Goal: Task Accomplishment & Management: Use online tool/utility

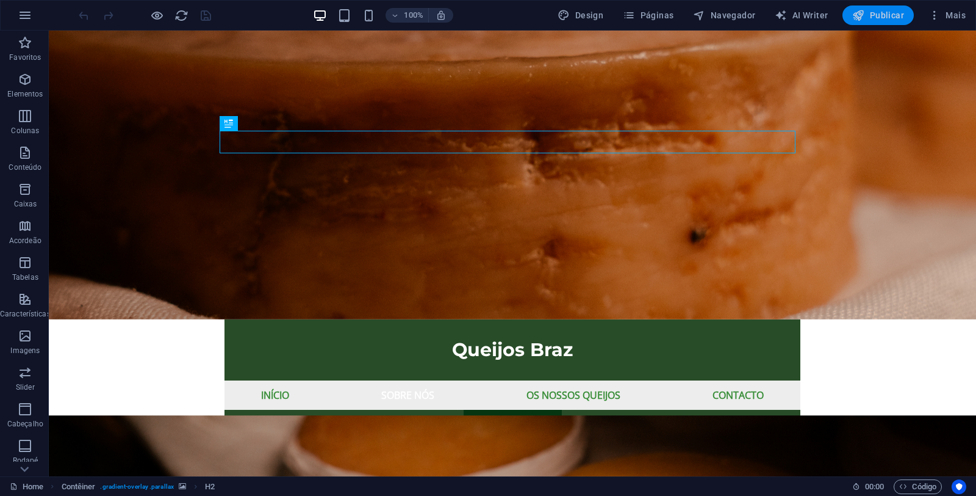
click at [889, 18] on span "Publicar" at bounding box center [879, 15] width 52 height 12
click at [889, 10] on span "Publicar" at bounding box center [879, 15] width 52 height 12
click at [948, 13] on span "Mais" at bounding box center [947, 15] width 37 height 12
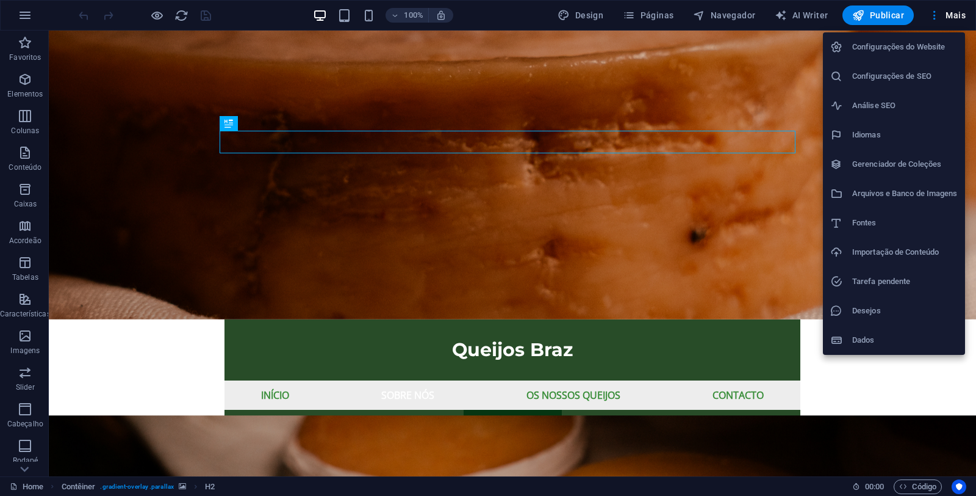
click at [20, 17] on div at bounding box center [488, 248] width 976 height 496
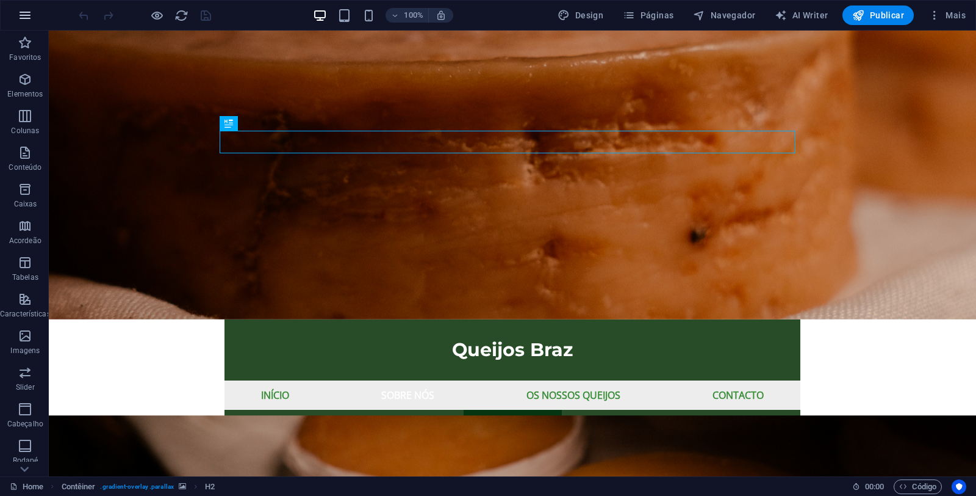
click at [23, 15] on icon "button" at bounding box center [25, 15] width 15 height 15
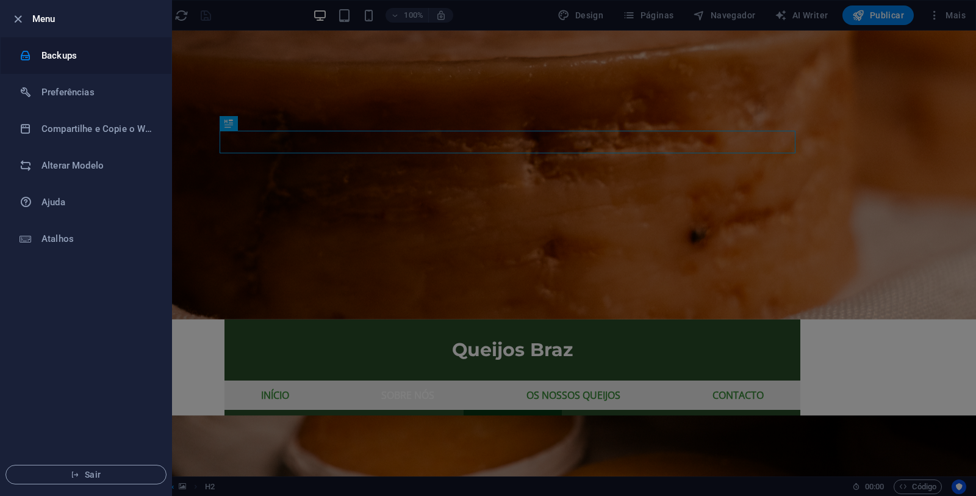
click at [50, 55] on h6 "Backups" at bounding box center [97, 55] width 113 height 15
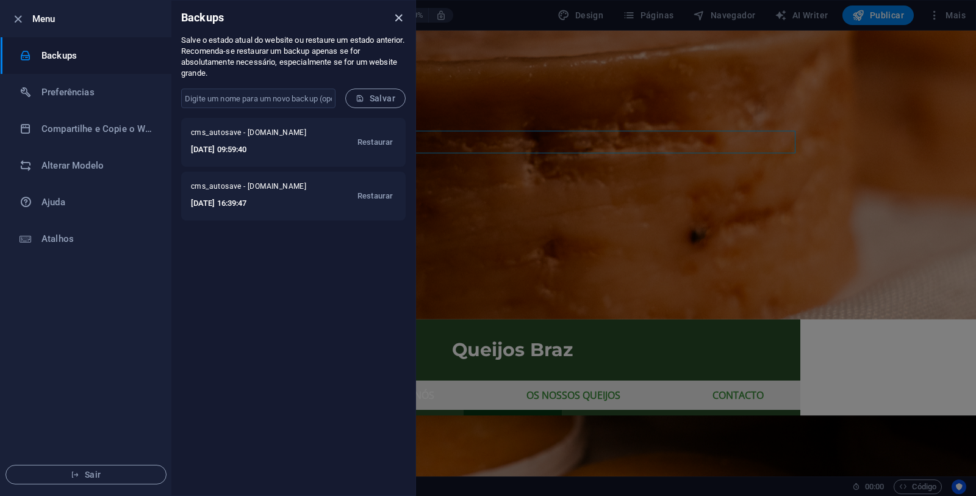
click at [394, 21] on icon "close" at bounding box center [399, 18] width 14 height 14
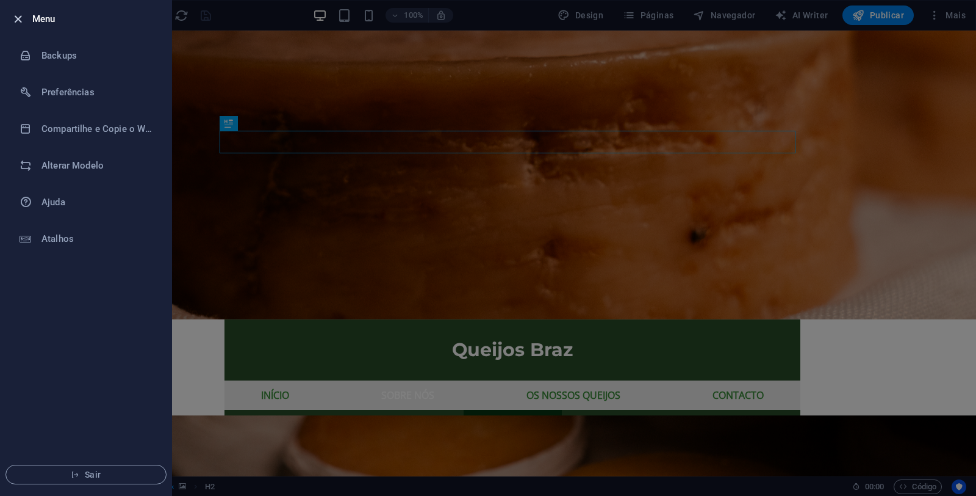
click at [15, 20] on icon "button" at bounding box center [18, 19] width 14 height 14
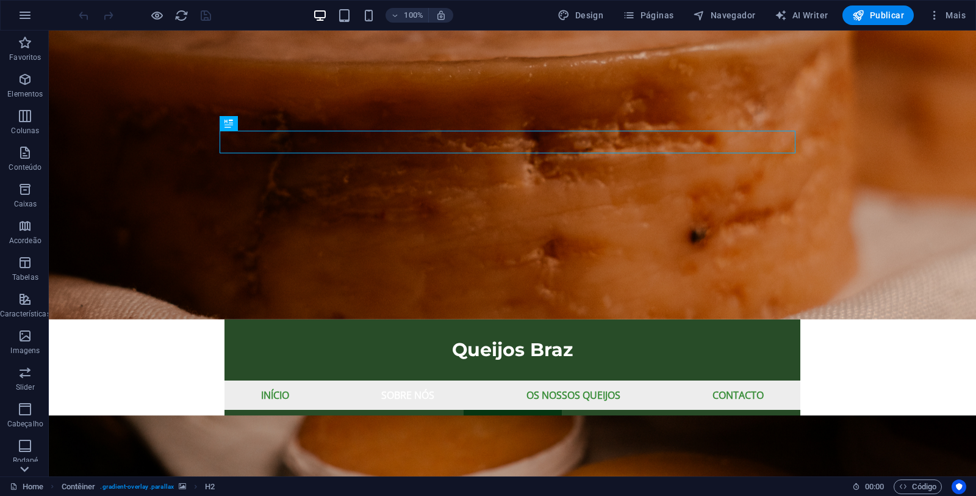
click at [24, 470] on icon at bounding box center [24, 468] width 9 height 5
click at [26, 309] on icon "button" at bounding box center [25, 305] width 15 height 15
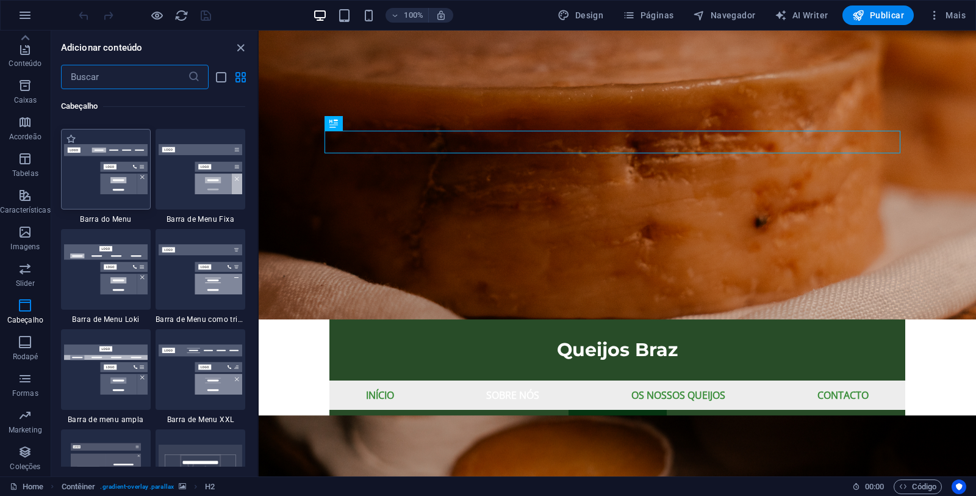
scroll to position [7619, 0]
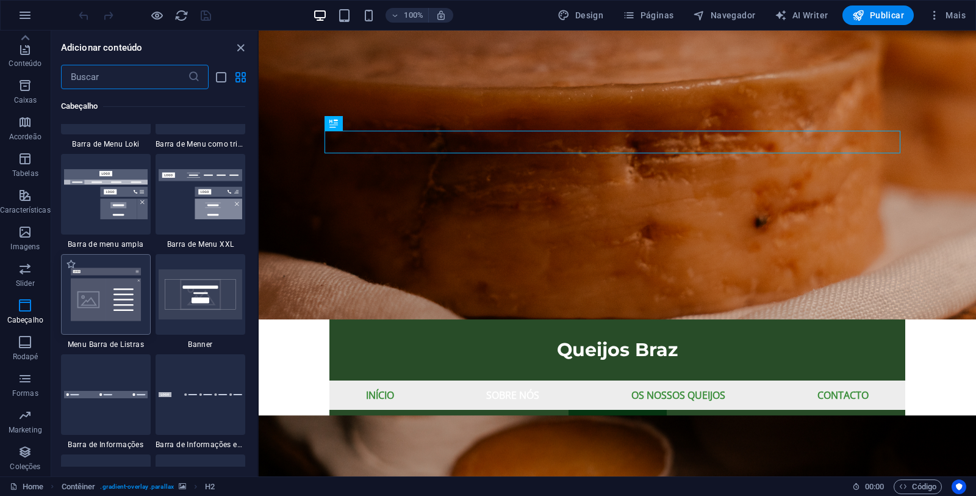
click at [135, 298] on img at bounding box center [106, 294] width 84 height 56
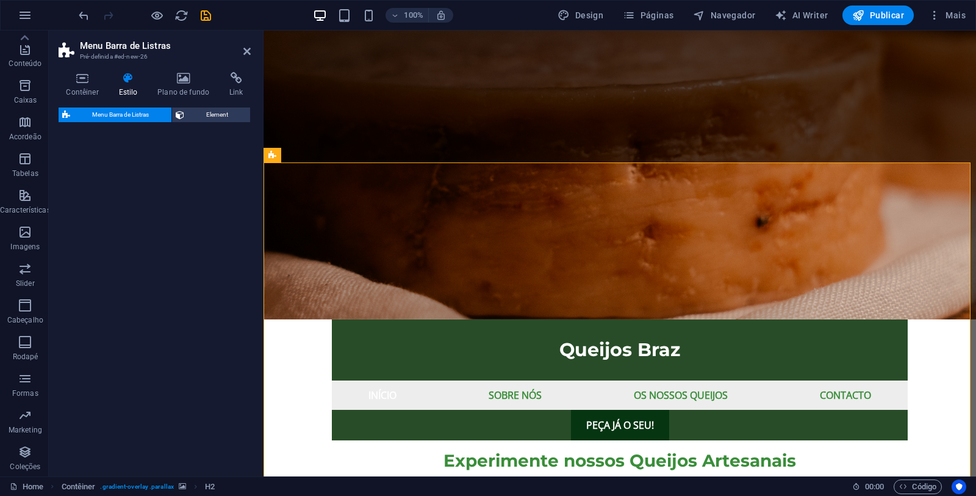
select select "rem"
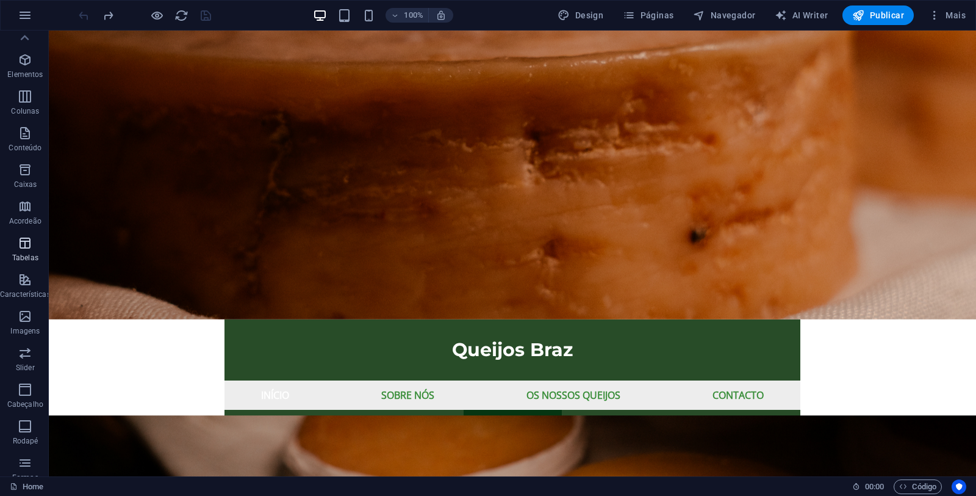
scroll to position [0, 0]
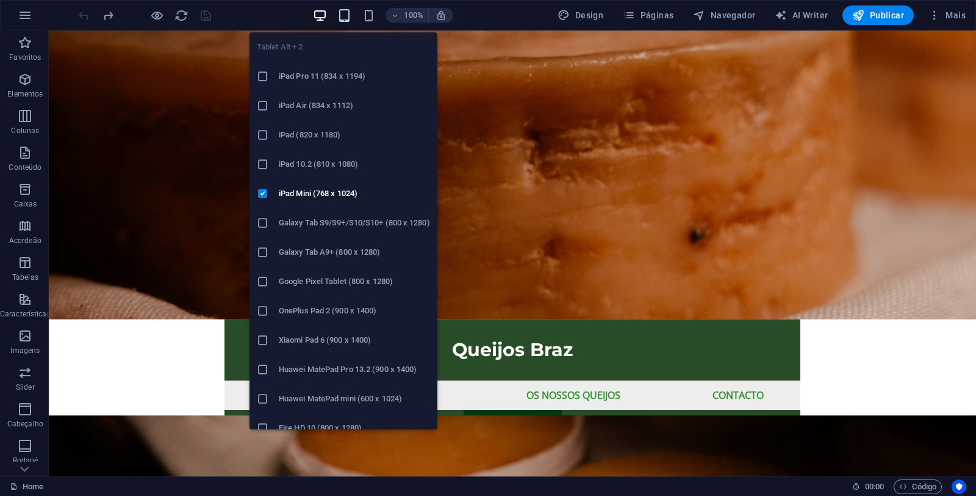
click at [346, 17] on icon "button" at bounding box center [344, 16] width 14 height 14
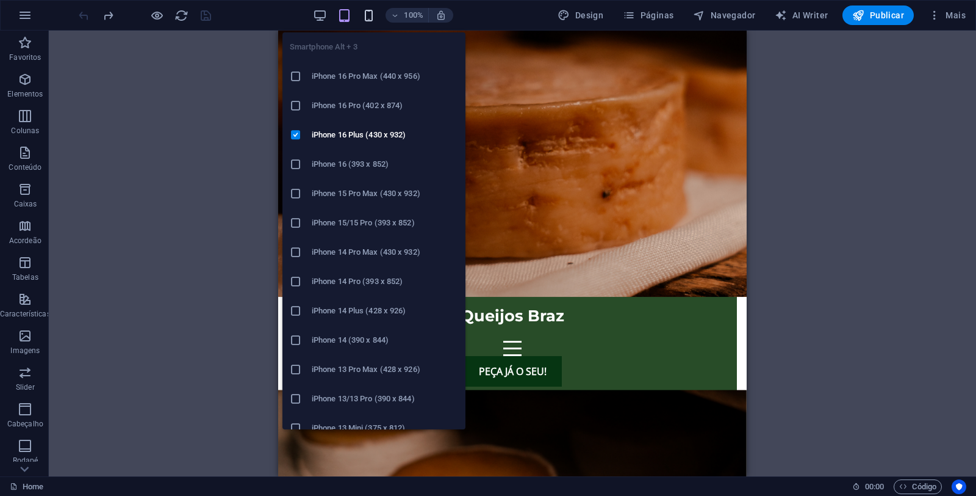
click at [367, 19] on icon "button" at bounding box center [369, 16] width 14 height 14
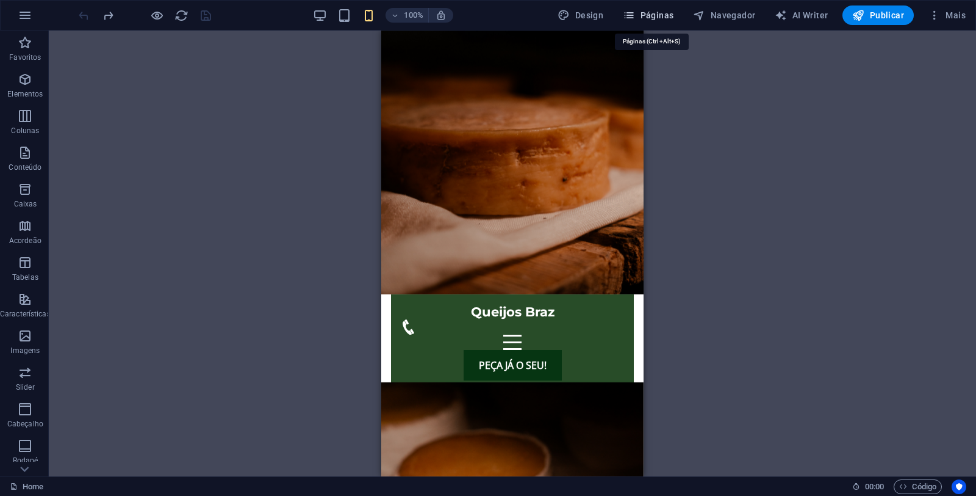
click at [630, 18] on icon "button" at bounding box center [629, 15] width 12 height 12
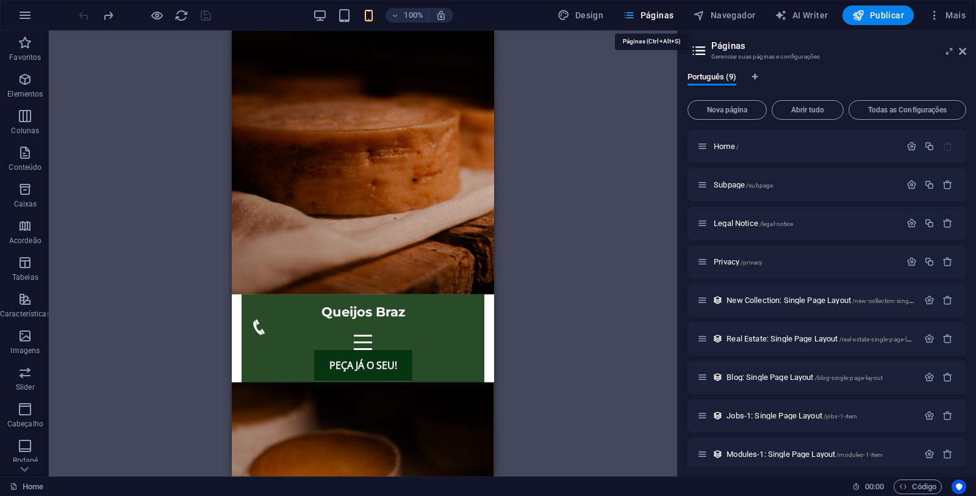
click at [635, 18] on icon "button" at bounding box center [629, 15] width 12 height 12
click at [966, 49] on icon at bounding box center [962, 51] width 7 height 10
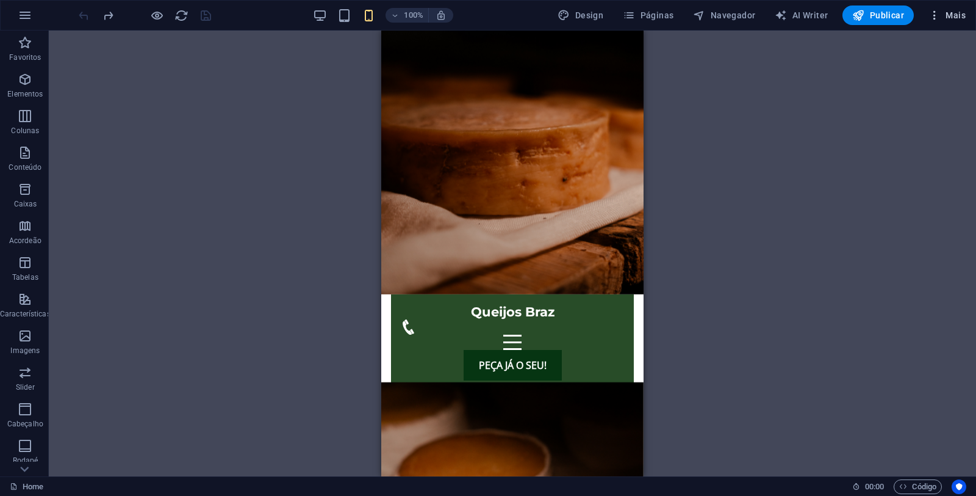
click at [936, 19] on icon "button" at bounding box center [935, 15] width 12 height 12
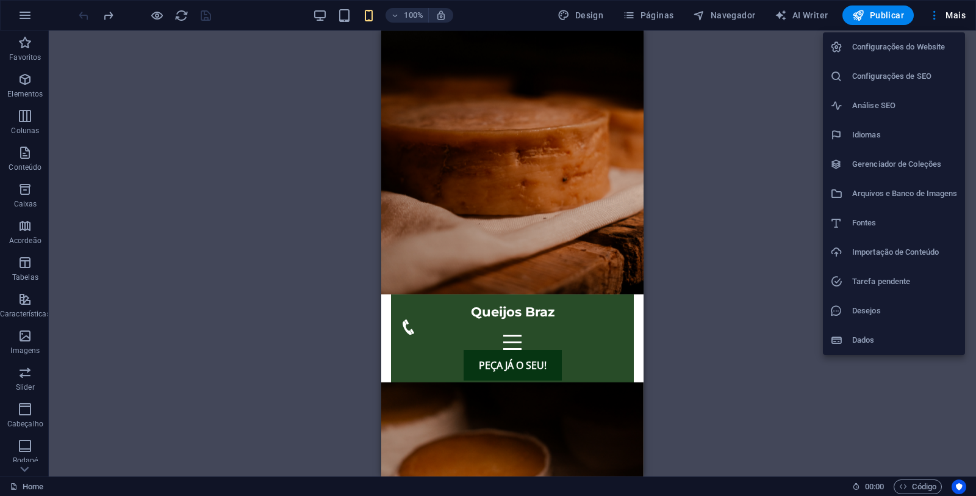
click at [765, 143] on div at bounding box center [488, 248] width 976 height 496
